Goal: Task Accomplishment & Management: Manage account settings

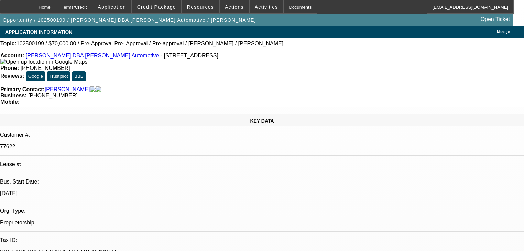
select select "0"
select select "3"
select select "0.1"
select select "4"
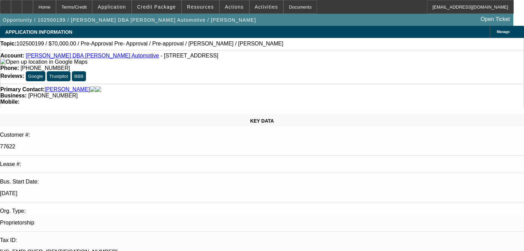
select select "0"
select select "2"
select select "0.1"
select select "4"
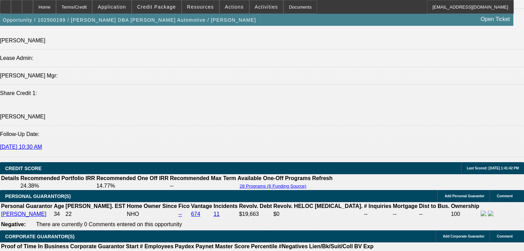
scroll to position [880, 0]
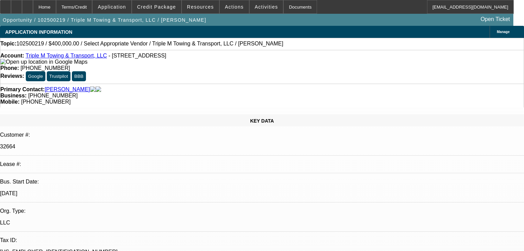
select select "0"
select select "2"
select select "0.1"
select select "4"
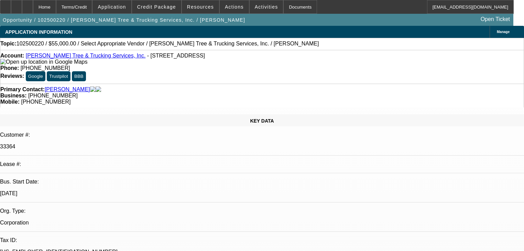
select select "0"
select select "2"
select select "0.1"
select select "4"
